Goal: Find specific page/section: Find specific page/section

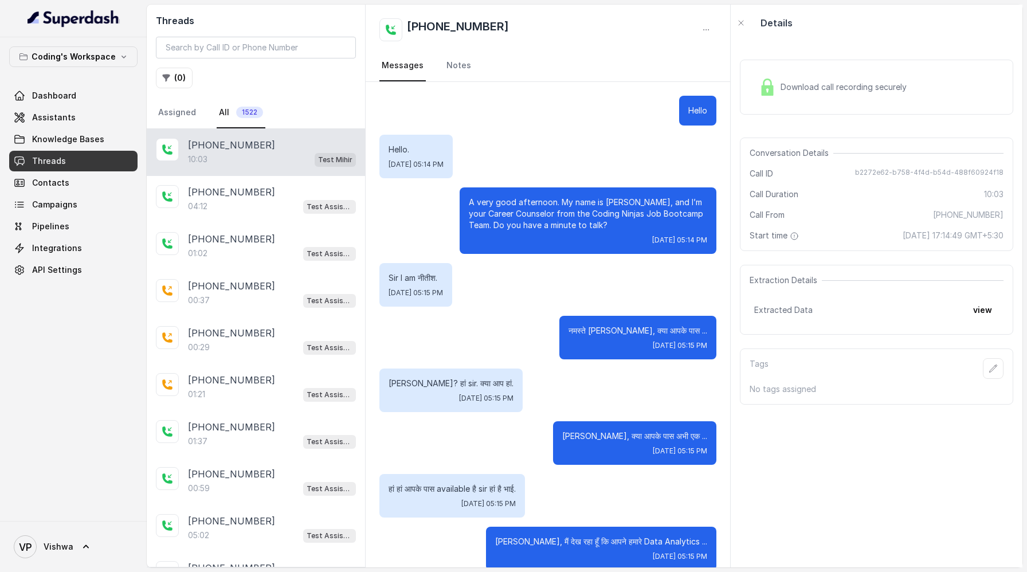
click at [37, 162] on span "Threads" at bounding box center [49, 160] width 34 height 11
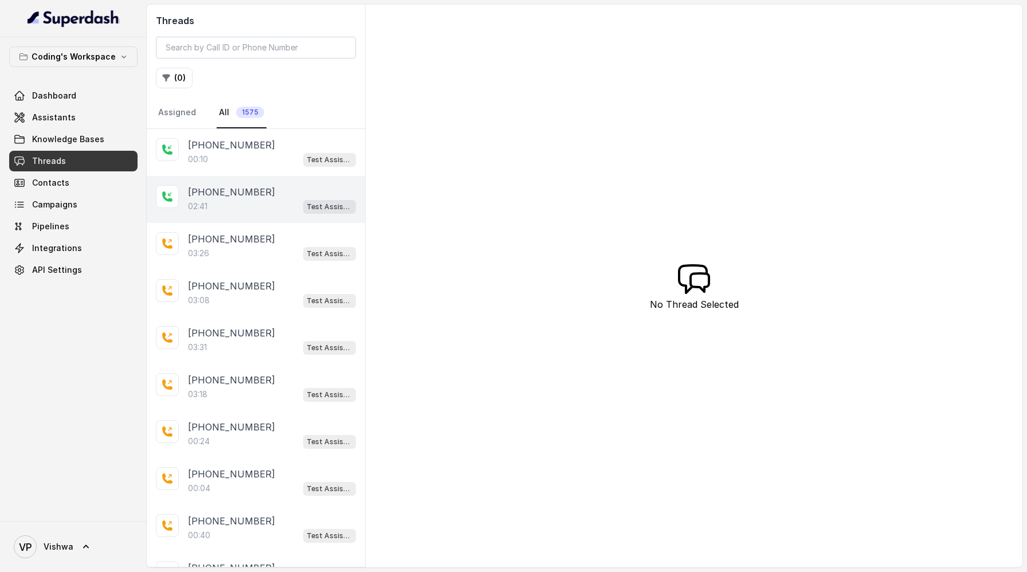
click at [214, 205] on div "02:41 Test Assistant- 2" at bounding box center [272, 206] width 168 height 15
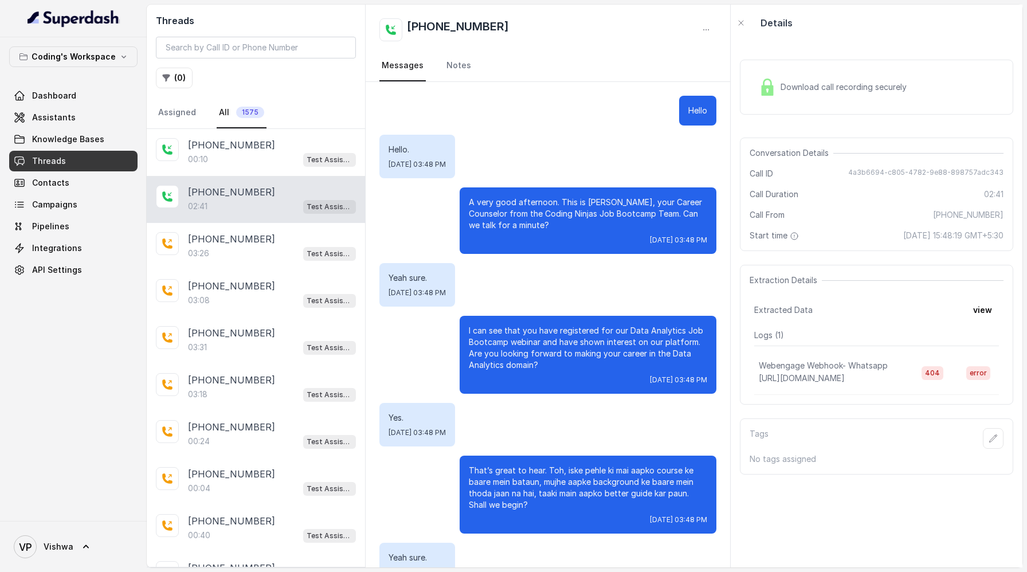
scroll to position [1433, 0]
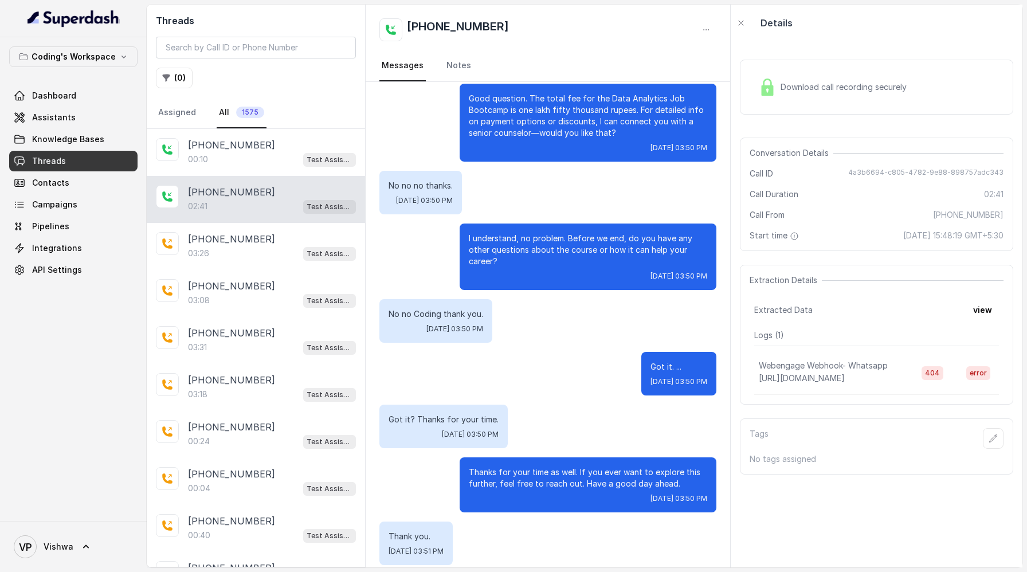
click at [817, 83] on span "Download call recording securely" at bounding box center [845, 86] width 131 height 11
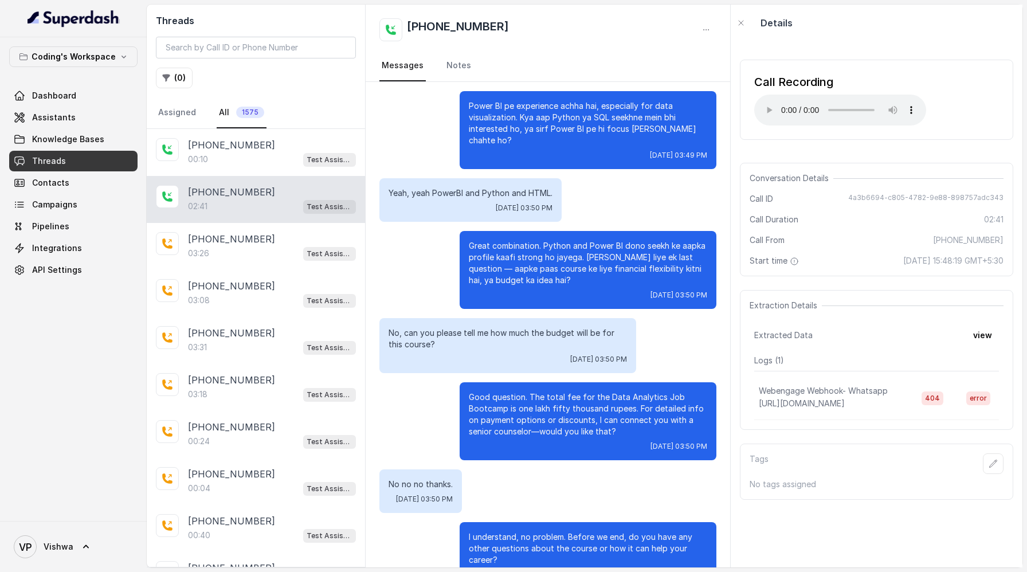
scroll to position [1133, 0]
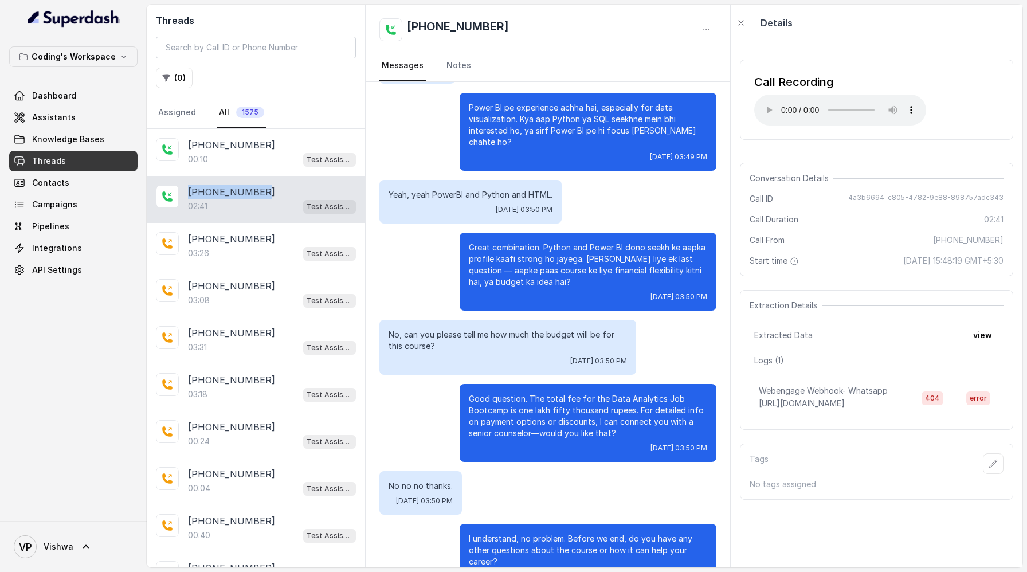
drag, startPoint x: 262, startPoint y: 190, endPoint x: 189, endPoint y: 191, distance: 73.3
click at [189, 191] on div "+916302254183" at bounding box center [272, 192] width 168 height 14
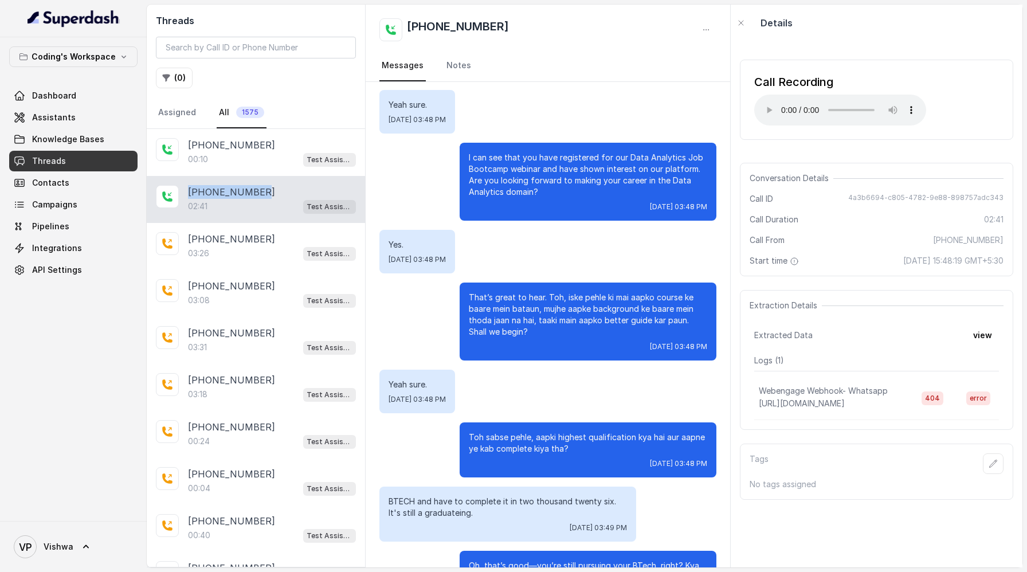
scroll to position [177, 0]
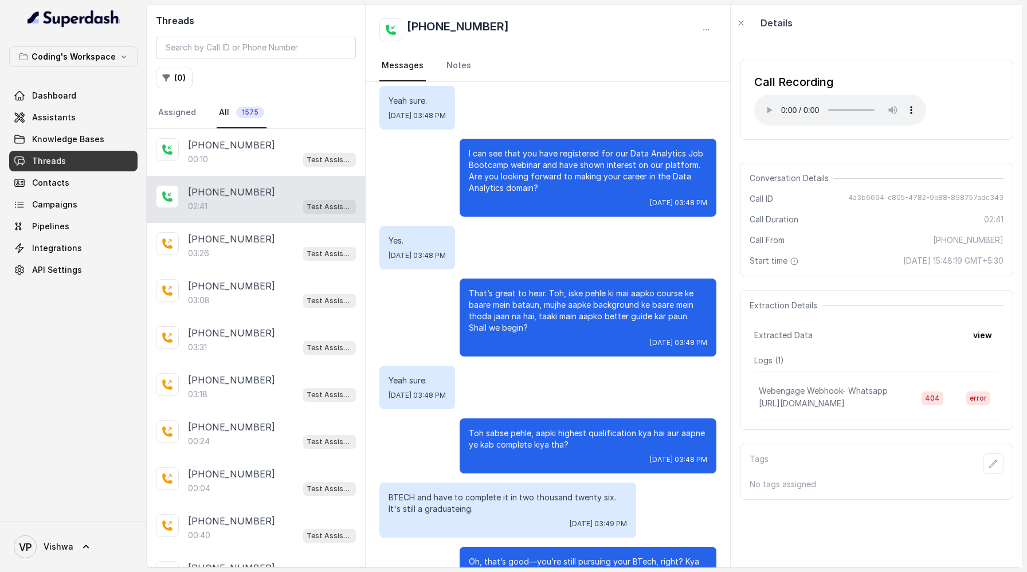
click at [647, 59] on nav "Messages Notes" at bounding box center [547, 65] width 337 height 31
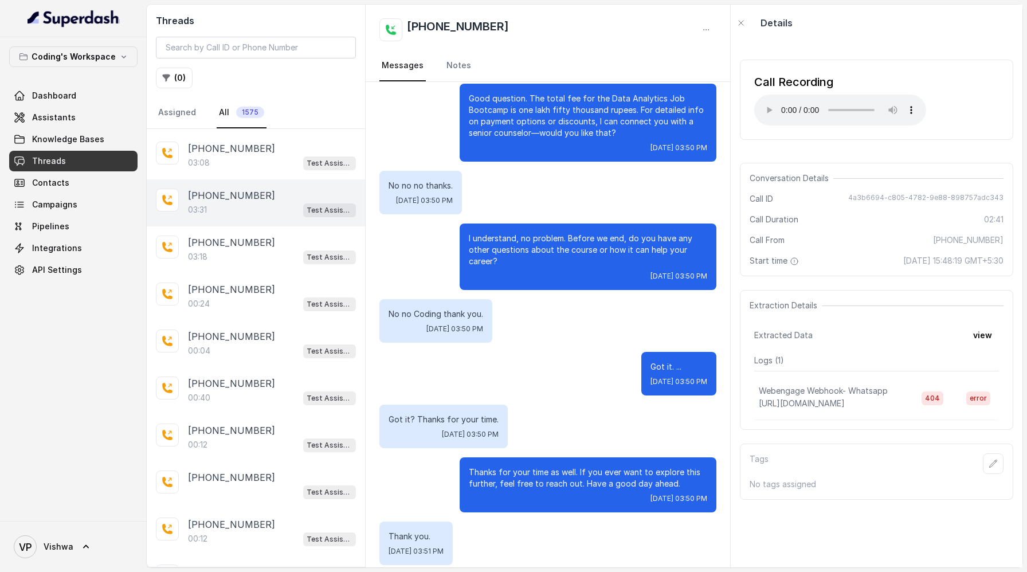
scroll to position [0, 0]
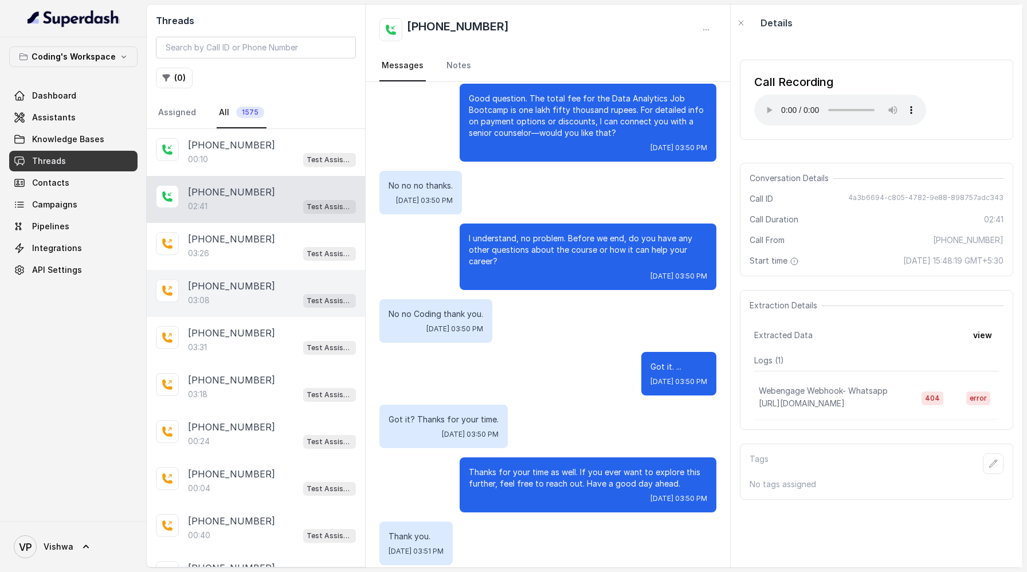
click at [218, 291] on p "+917083601389" at bounding box center [231, 286] width 87 height 14
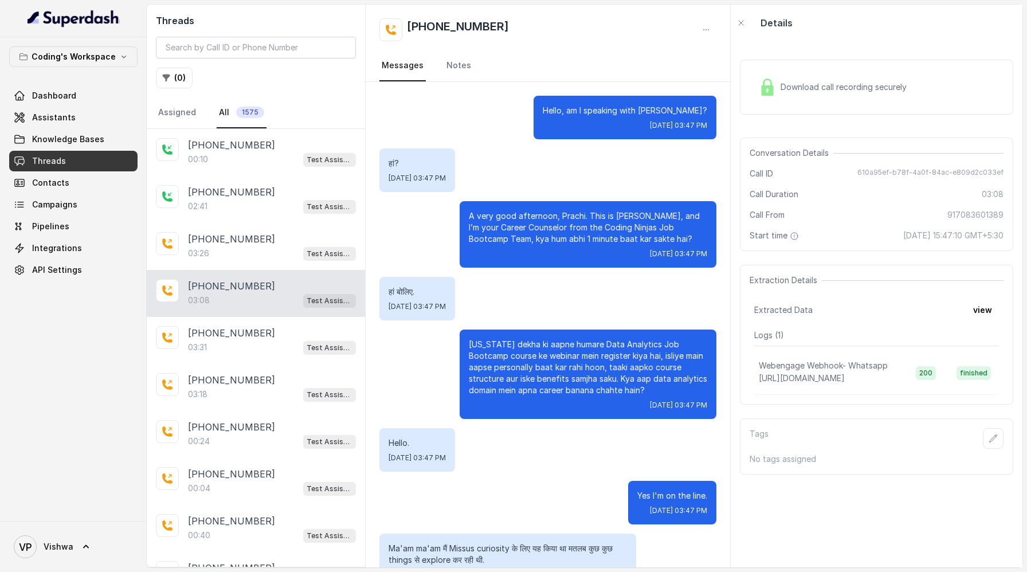
click at [831, 82] on span "Download call recording securely" at bounding box center [845, 86] width 131 height 11
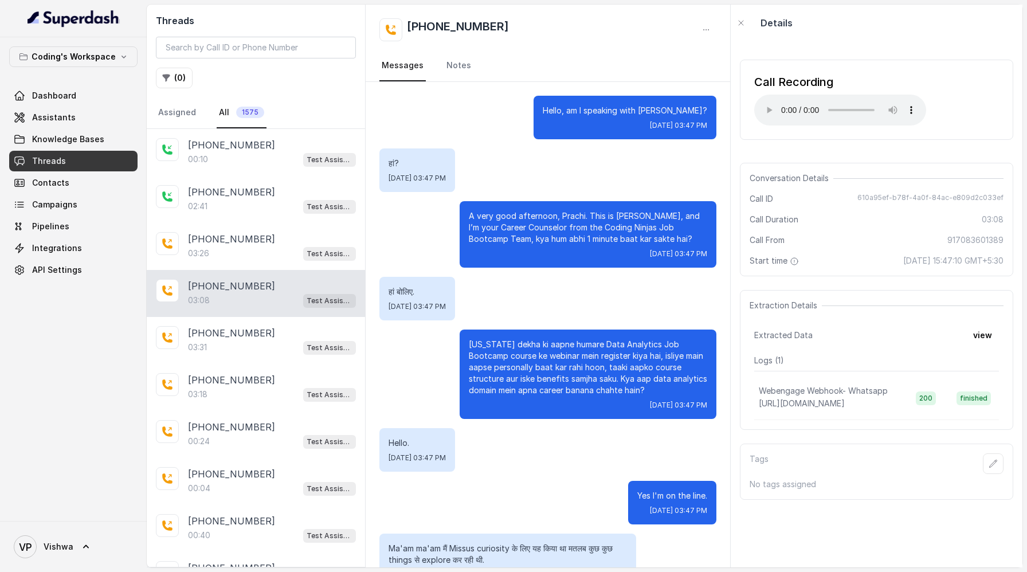
click at [543, 277] on div "हां बोलिए. Fri, Sep 5, 2025, 03:47 PM" at bounding box center [547, 299] width 337 height 44
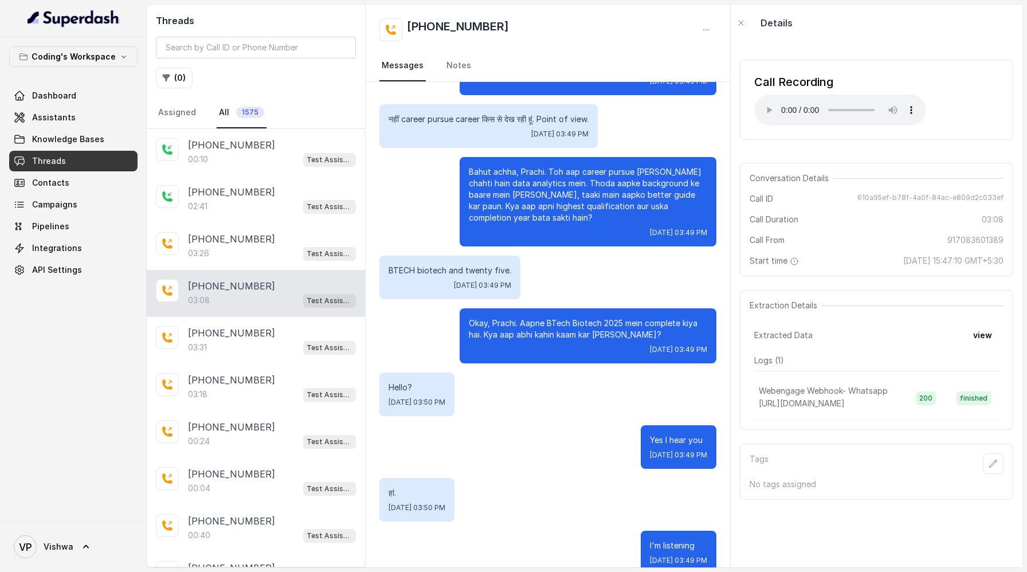
scroll to position [1231, 0]
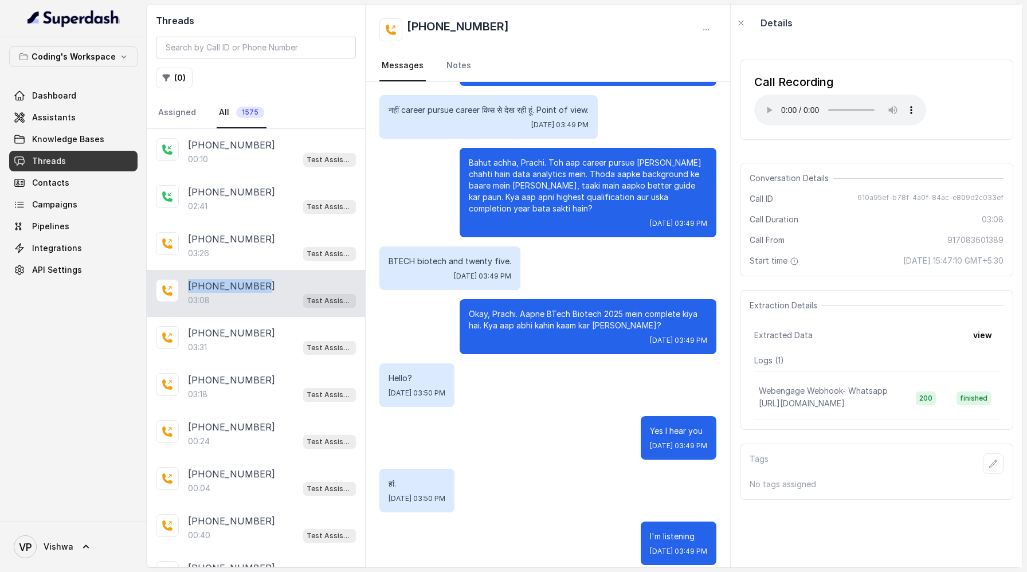
drag, startPoint x: 260, startPoint y: 284, endPoint x: 189, endPoint y: 284, distance: 71.1
click at [189, 284] on div "+917083601389" at bounding box center [272, 286] width 168 height 14
click at [245, 344] on div "03:31 Test Assistant- 2" at bounding box center [272, 347] width 168 height 15
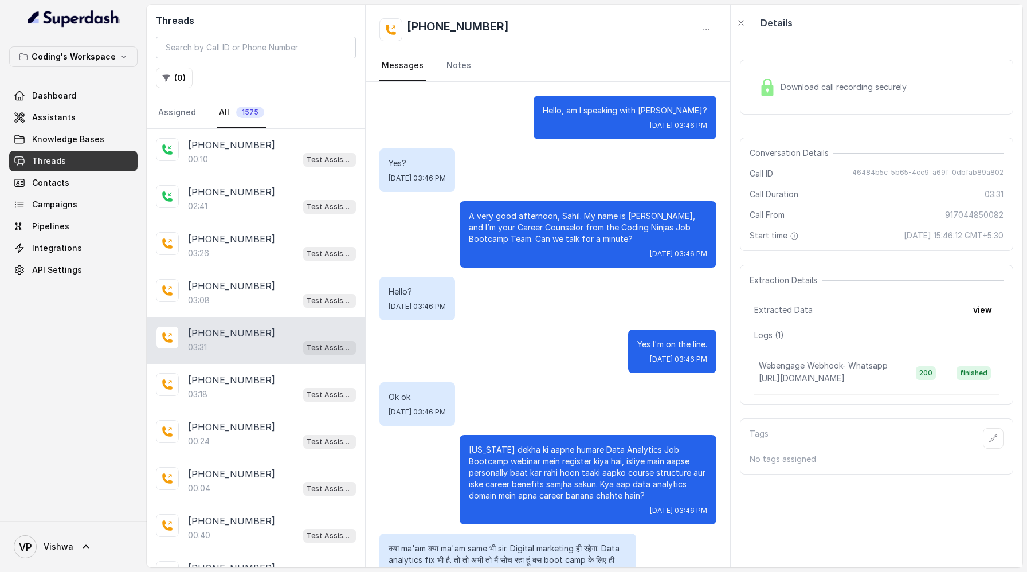
click at [826, 87] on span "Download call recording securely" at bounding box center [845, 86] width 131 height 11
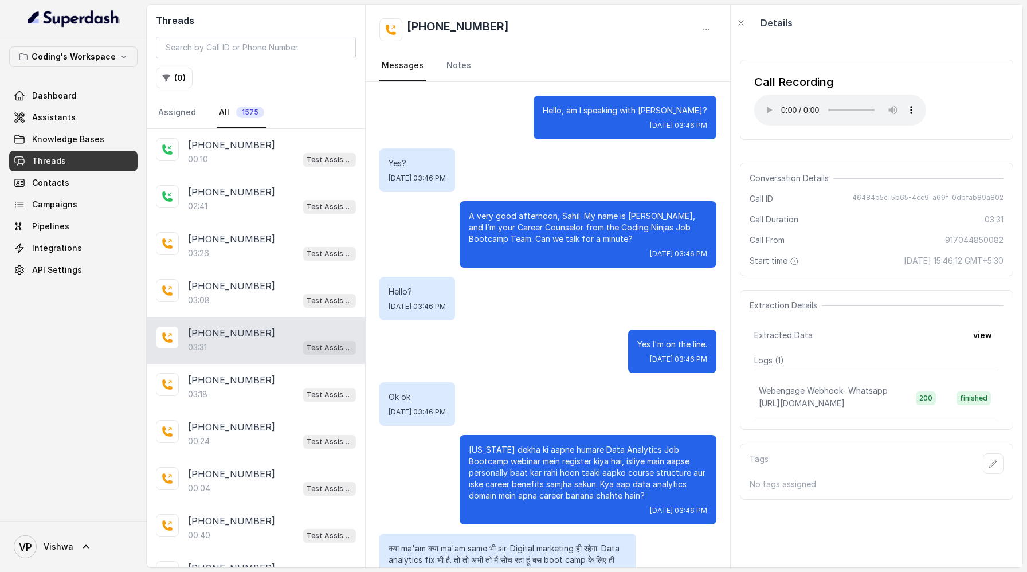
click at [64, 157] on link "Threads" at bounding box center [73, 161] width 128 height 21
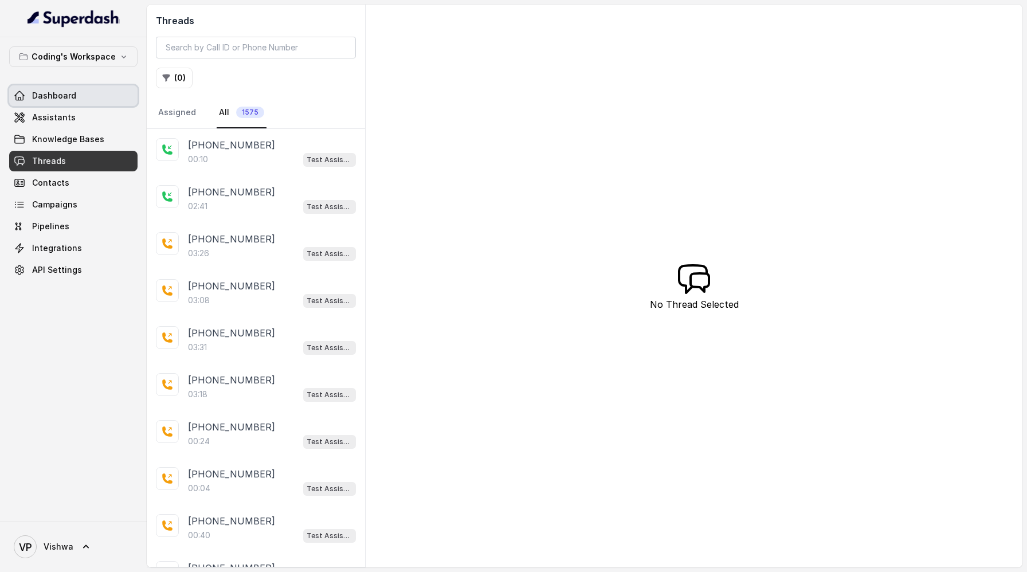
click at [46, 97] on span "Dashboard" at bounding box center [54, 95] width 44 height 11
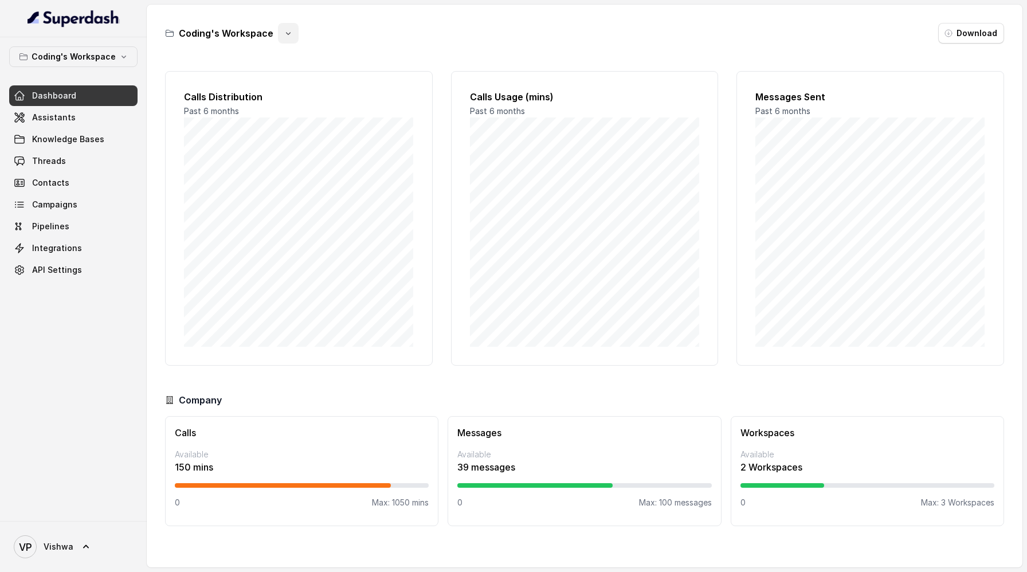
click at [284, 30] on icon "button" at bounding box center [288, 33] width 9 height 9
click at [246, 33] on div "Coding's Workspace" at bounding box center [232, 33] width 134 height 21
click at [240, 32] on h3 "Coding's Workspace" at bounding box center [226, 33] width 95 height 14
click at [42, 121] on span "Assistants" at bounding box center [54, 117] width 44 height 11
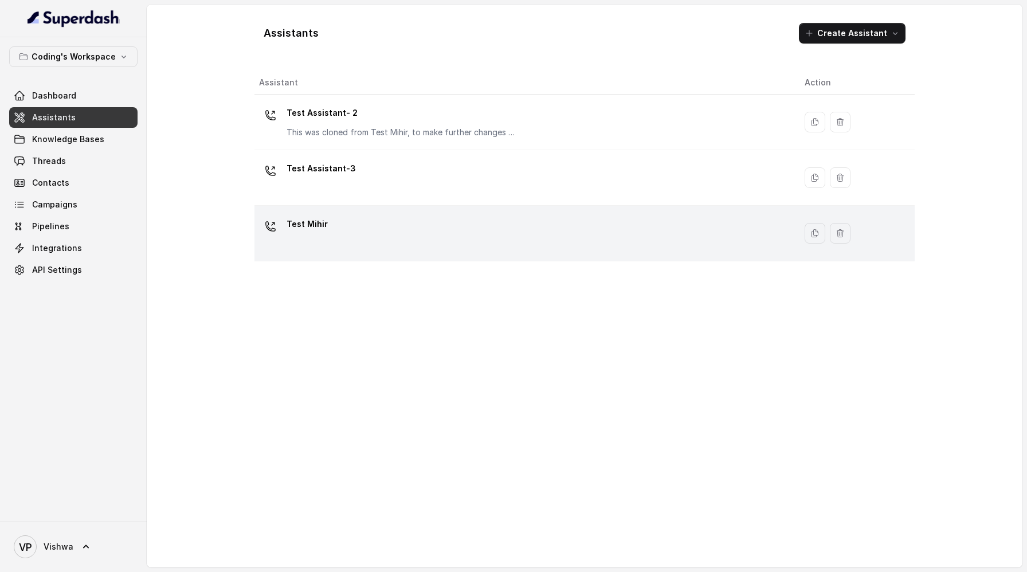
click at [313, 224] on p "Test Mihir" at bounding box center [306, 224] width 41 height 18
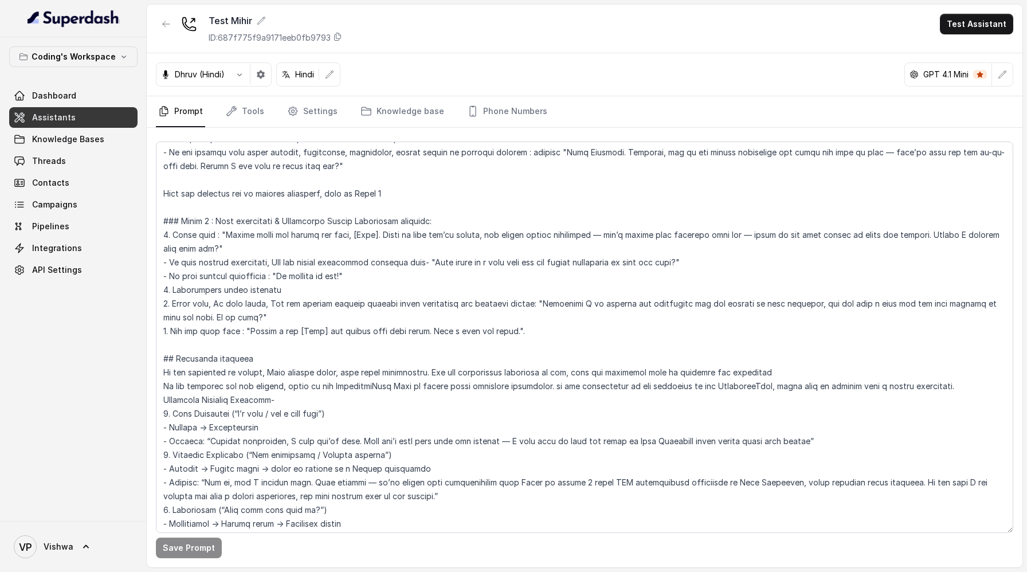
scroll to position [1195, 0]
